Goal: Information Seeking & Learning: Learn about a topic

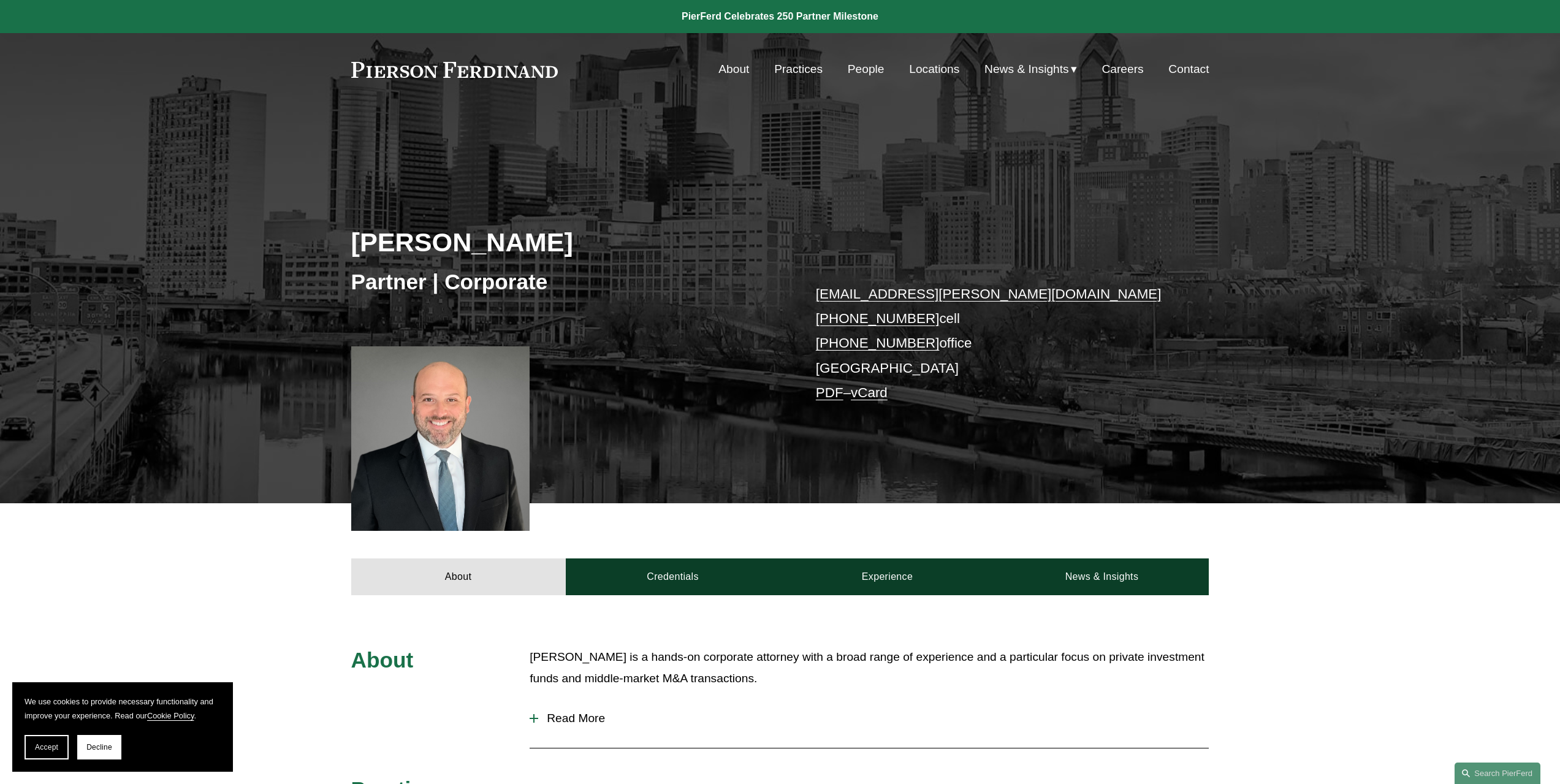
click at [981, 396] on p "diego.matamoros@pierferd.com +1.917.993.2364 cell +1.484.297.2243 office Philad…" at bounding box center [994, 343] width 357 height 124
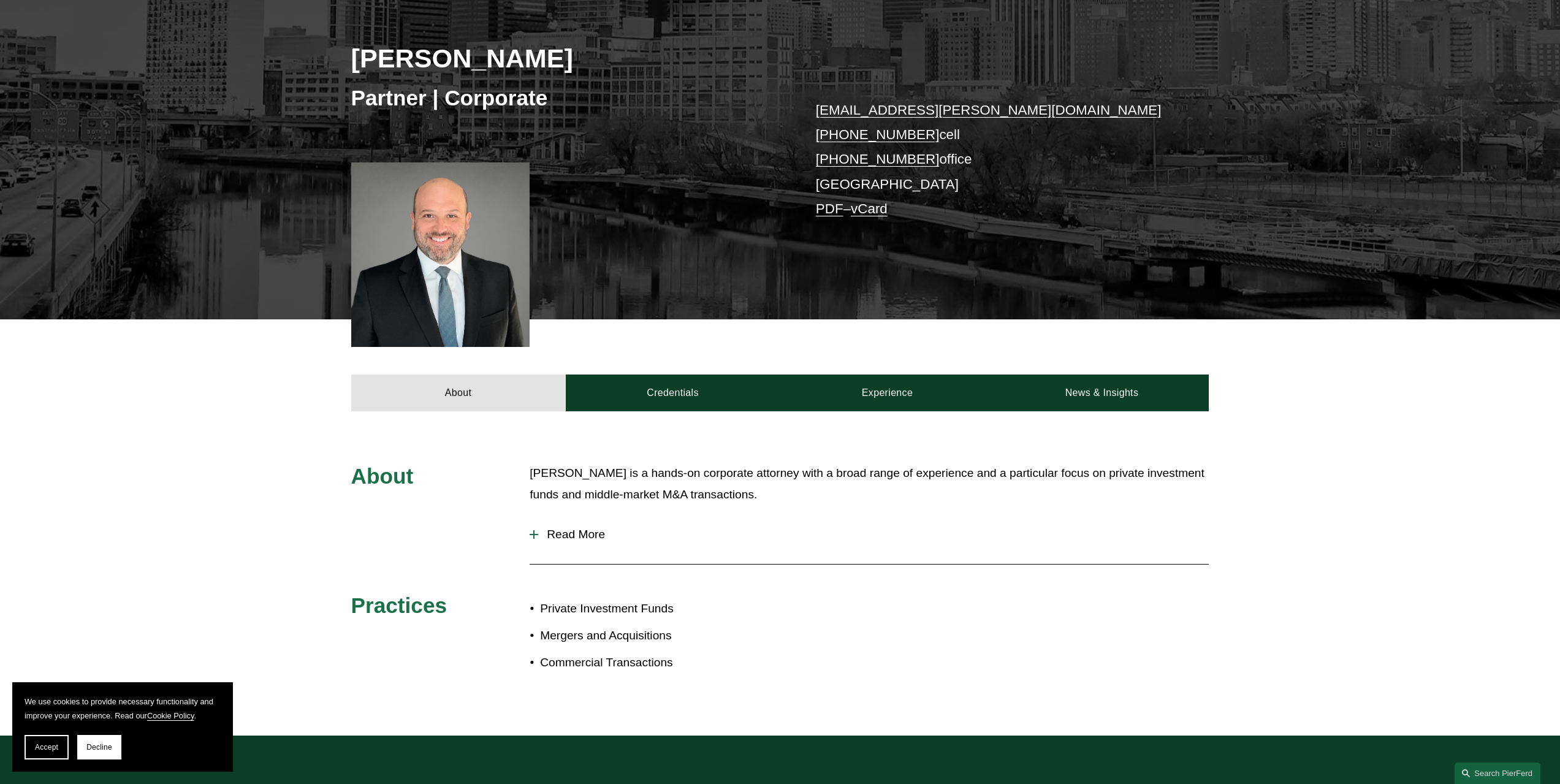
drag, startPoint x: 543, startPoint y: 482, endPoint x: 831, endPoint y: 509, distance: 289.3
click at [831, 509] on div "Diego Matamoros is a hands-on corporate attorney with a broad range of experien…" at bounding box center [869, 490] width 679 height 56
drag, startPoint x: 588, startPoint y: 460, endPoint x: 776, endPoint y: 476, distance: 188.7
click at [776, 476] on div "About Diego Matamoros is a hands-on corporate attorney with a broad range of ex…" at bounding box center [780, 573] width 1560 height 324
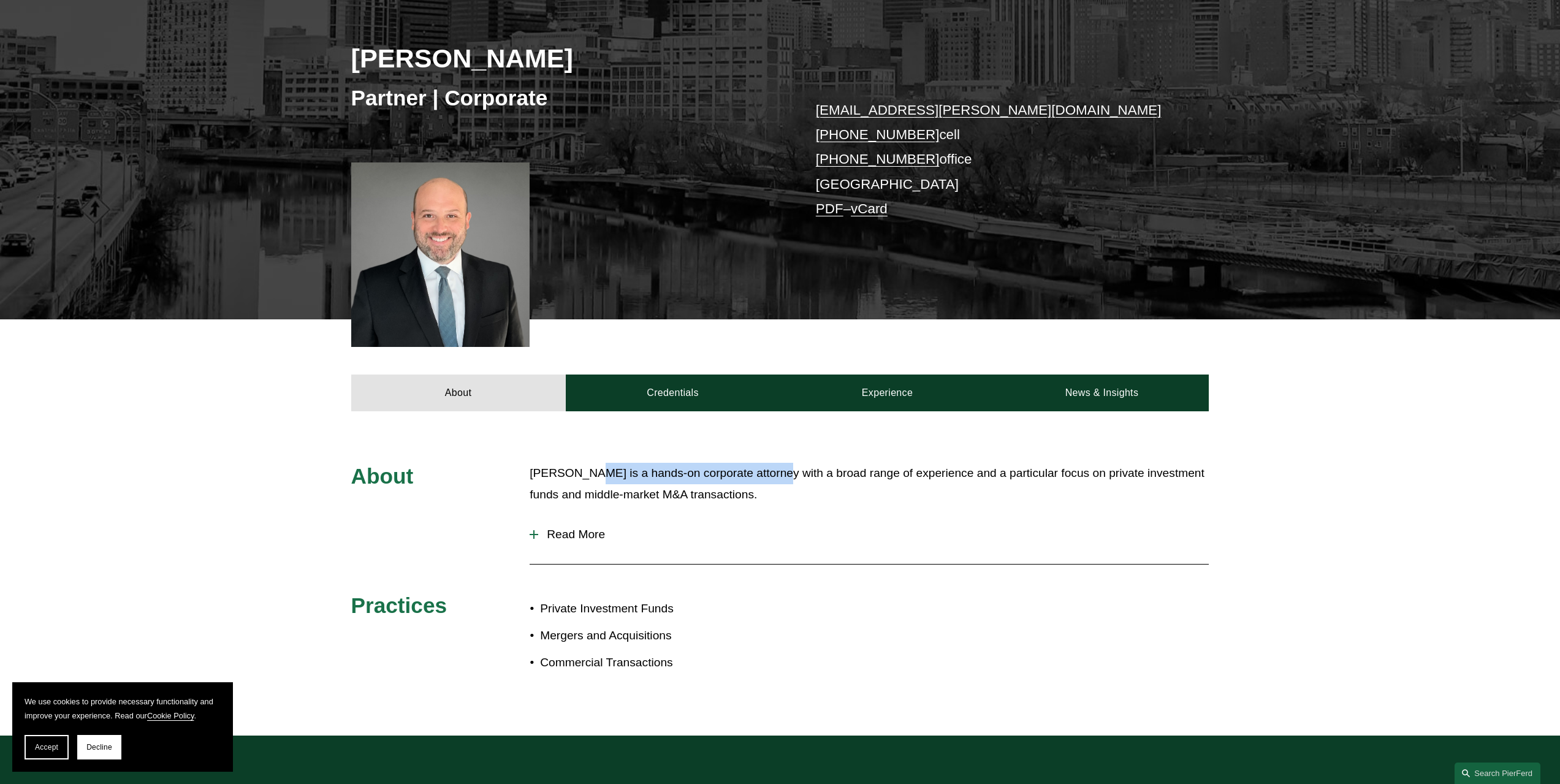
click at [775, 476] on p "Diego Matamoros is a hands-on corporate attorney with a broad range of experien…" at bounding box center [869, 483] width 679 height 42
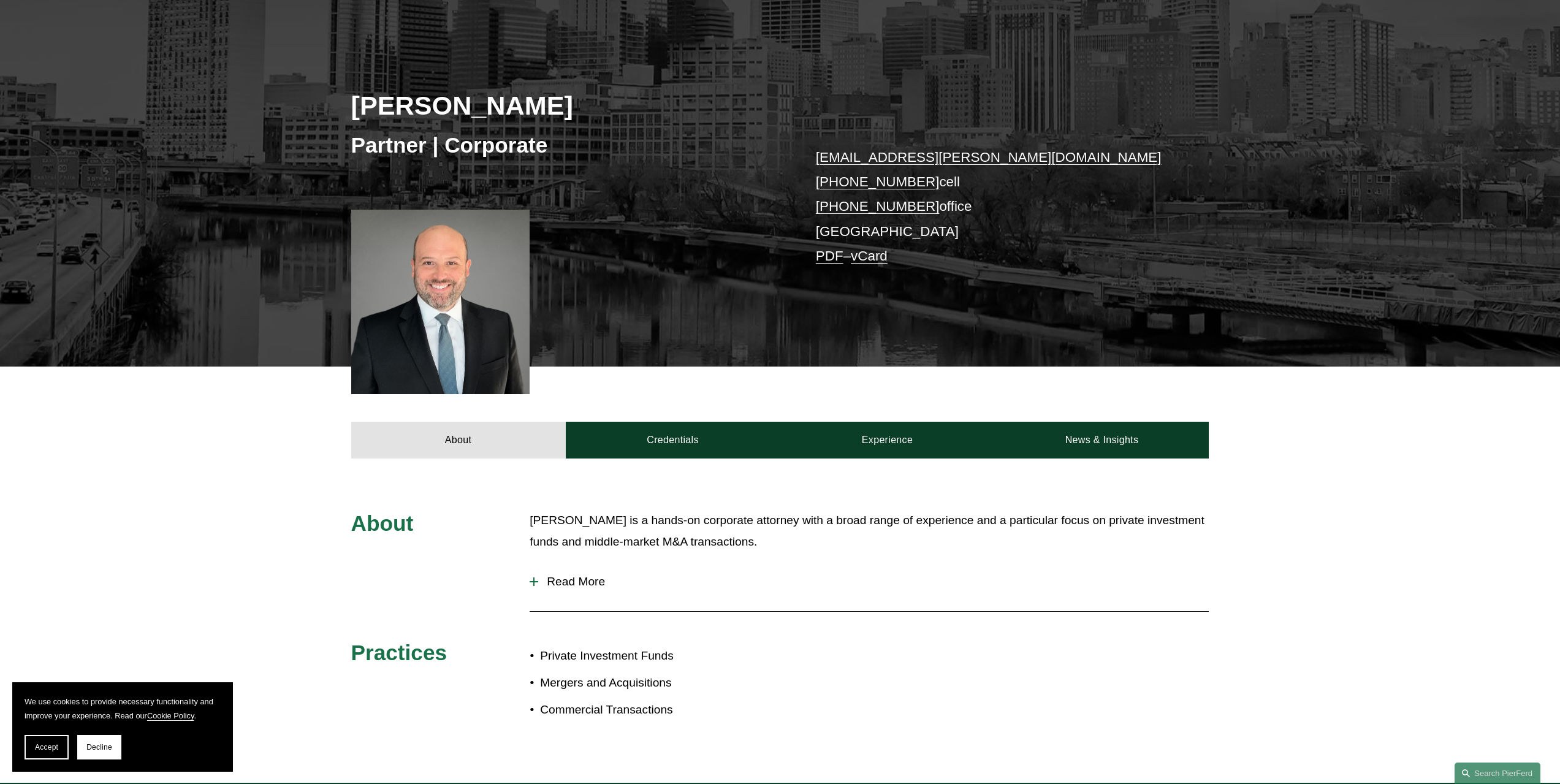
scroll to position [0, 0]
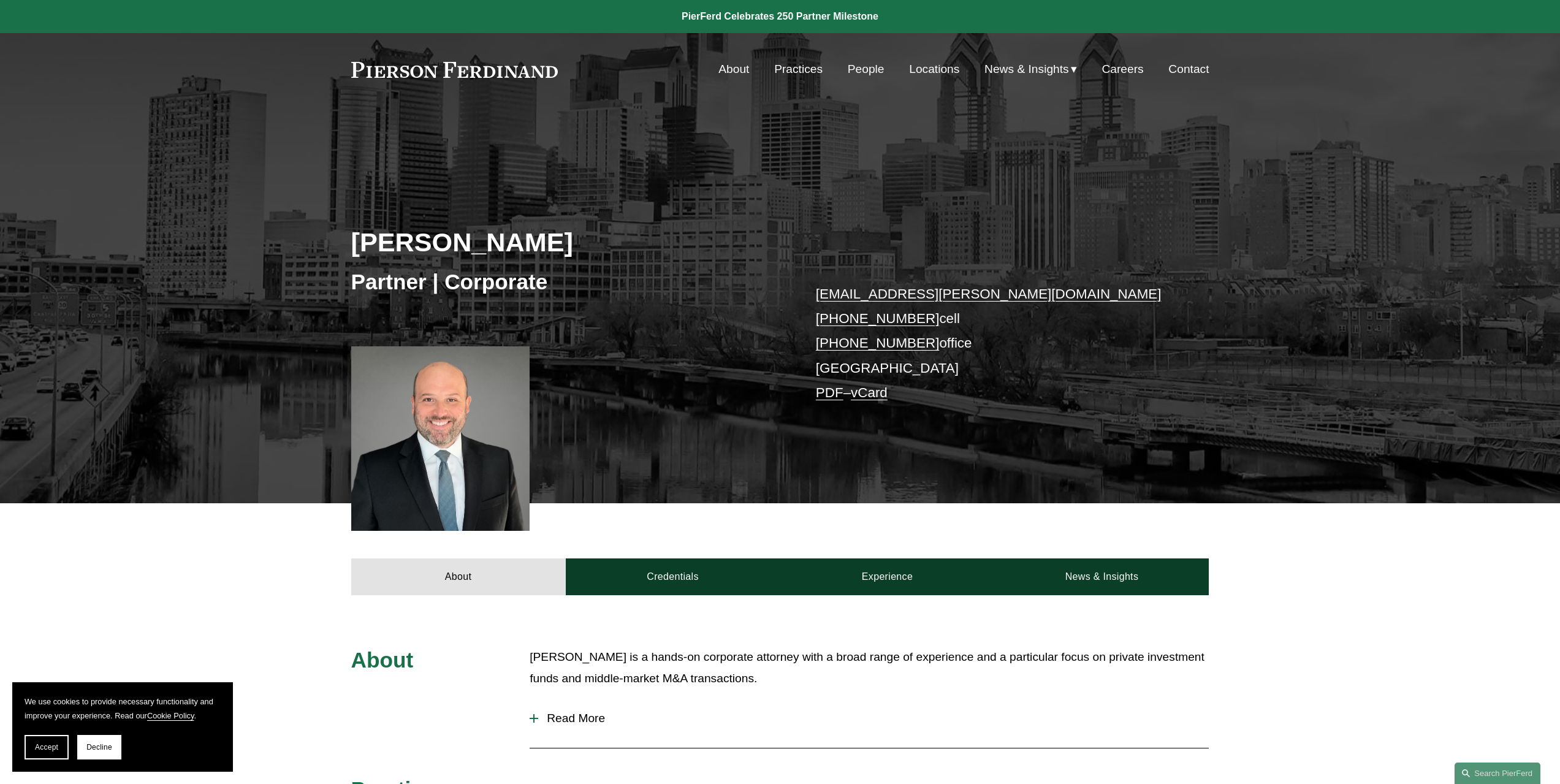
click at [542, 57] on div "Skip to Content About Practices People Locations" at bounding box center [780, 69] width 1560 height 72
click at [755, 72] on nav "About Practices People Locations News & Insights News Insights Blogs Careers Co…" at bounding box center [964, 69] width 491 height 23
click at [747, 73] on link "About" at bounding box center [734, 69] width 30 height 23
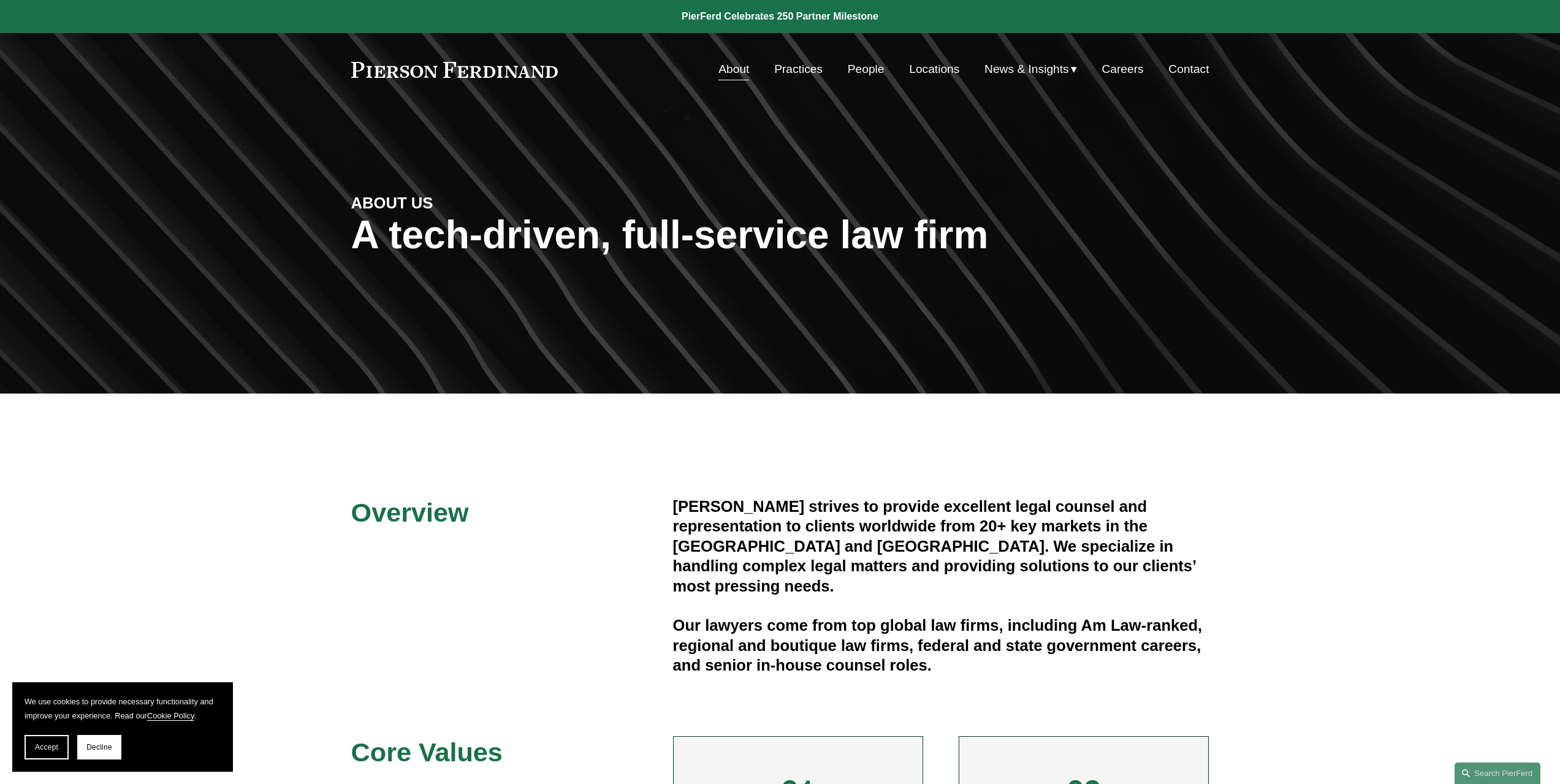
click at [815, 78] on link "Practices" at bounding box center [799, 69] width 49 height 23
